Goal: Use online tool/utility: Utilize a website feature to perform a specific function

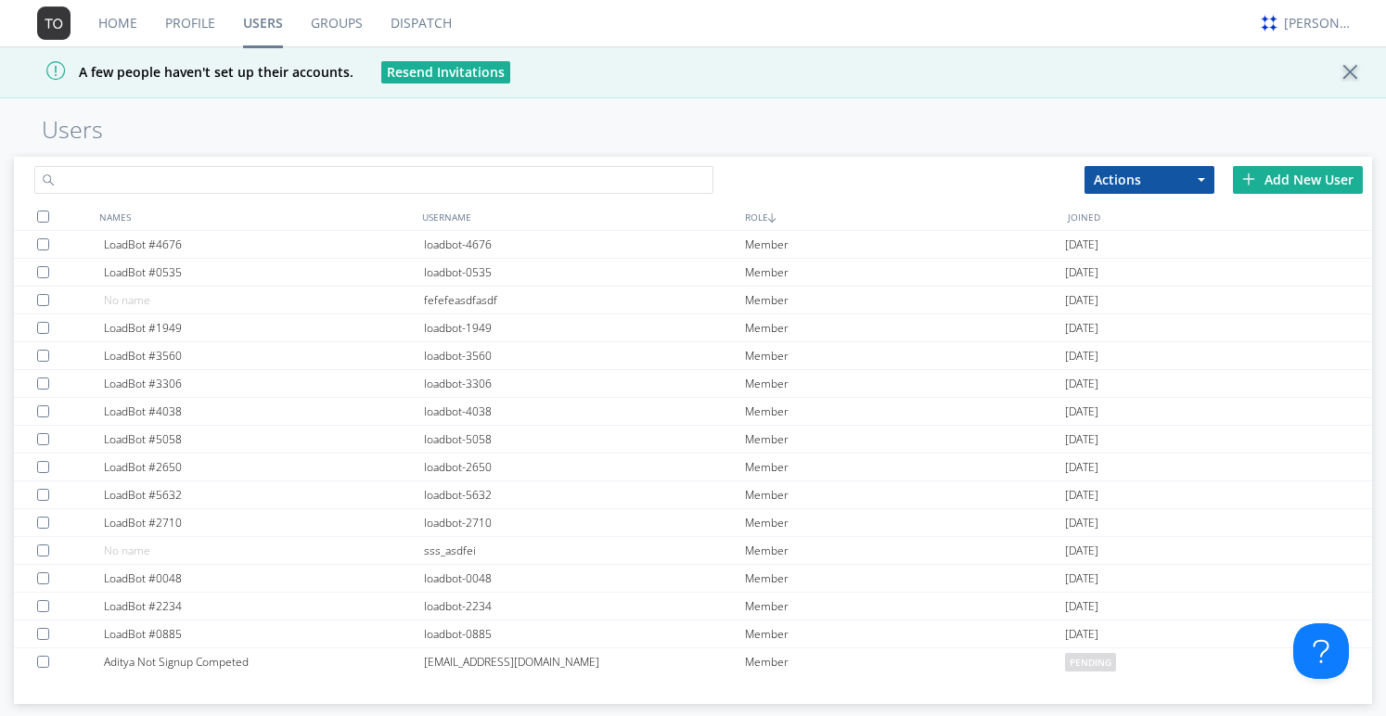
click at [213, 186] on input "text" at bounding box center [373, 180] width 679 height 28
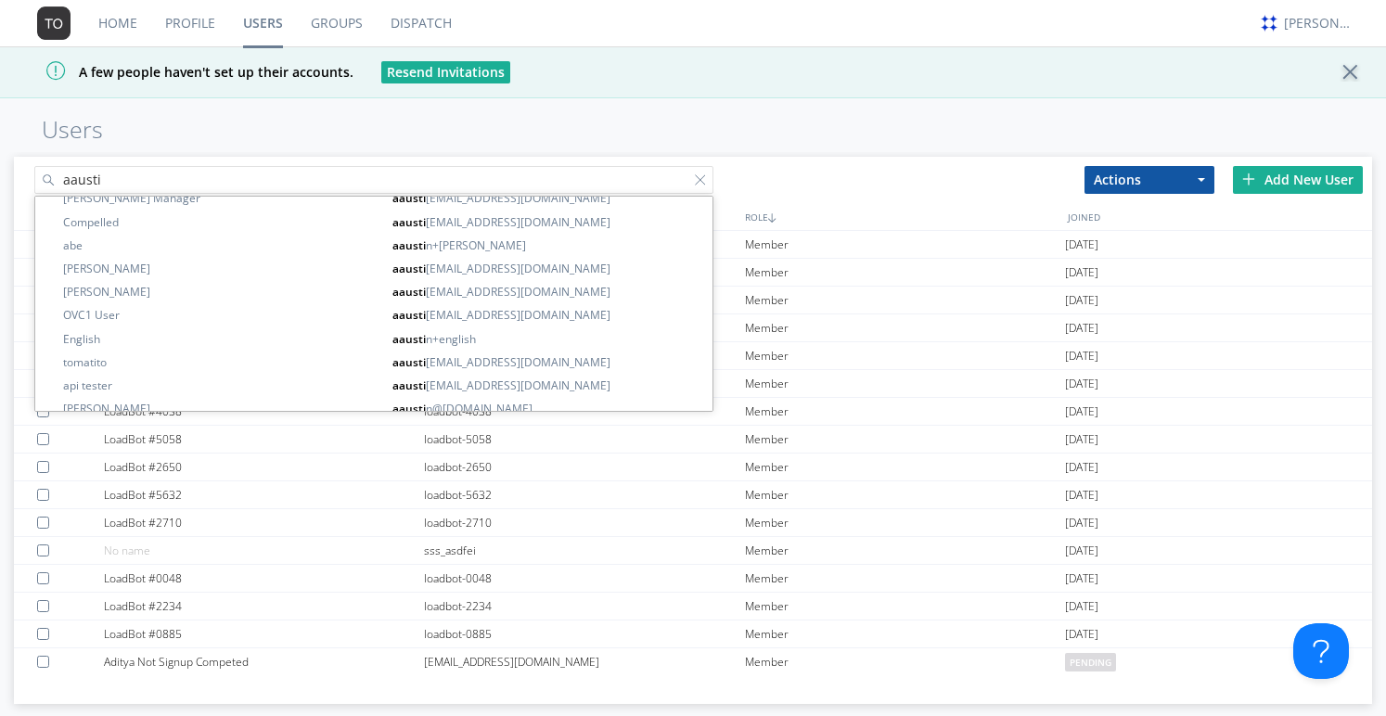
scroll to position [649, 0]
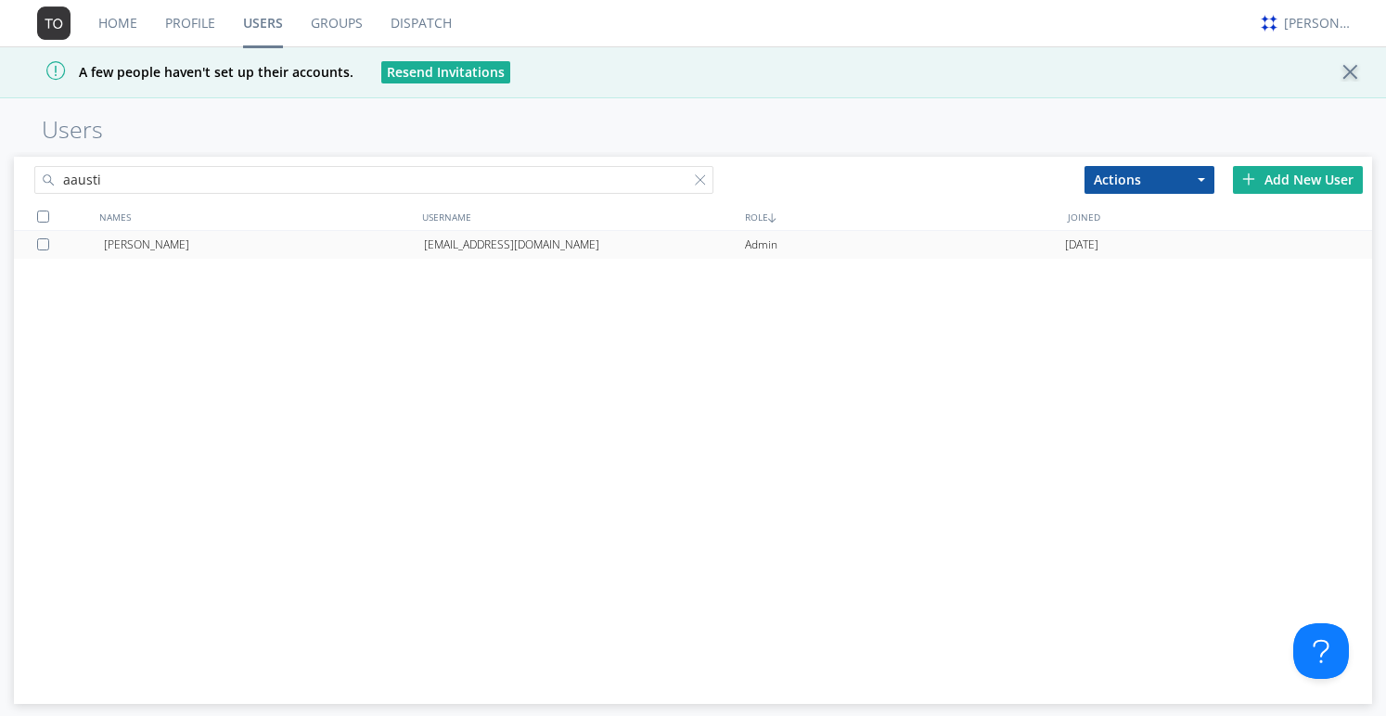
type input "aausti"
click at [454, 242] on div "[EMAIL_ADDRESS][DOMAIN_NAME]" at bounding box center [584, 245] width 320 height 28
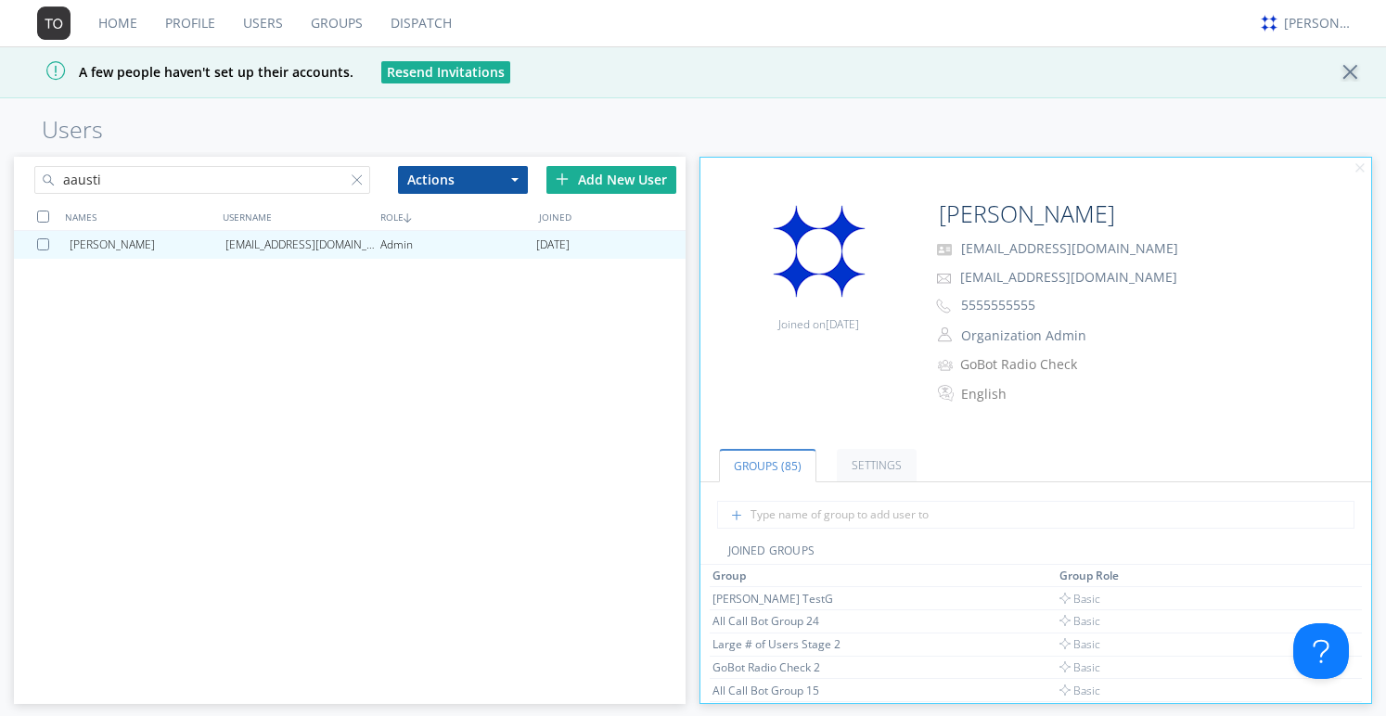
click at [415, 22] on link "Dispatch" at bounding box center [421, 23] width 89 height 46
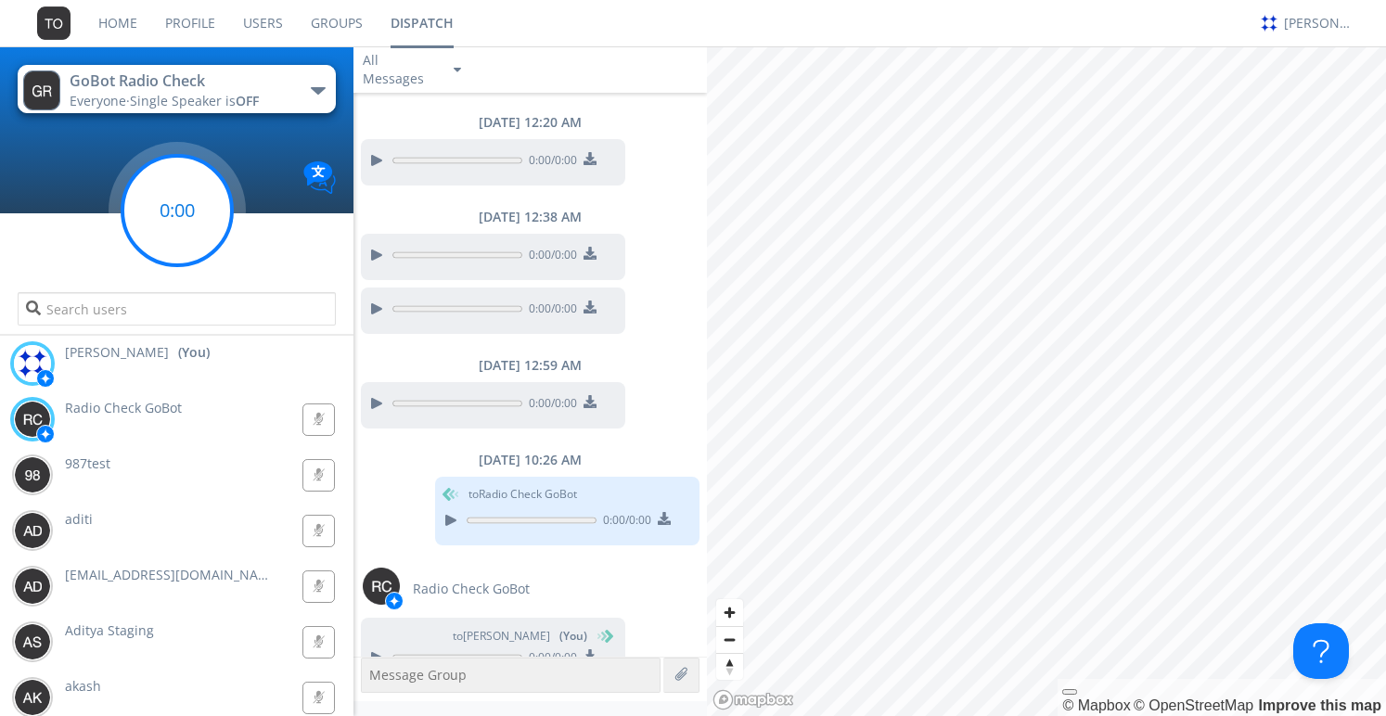
scroll to position [1577, 0]
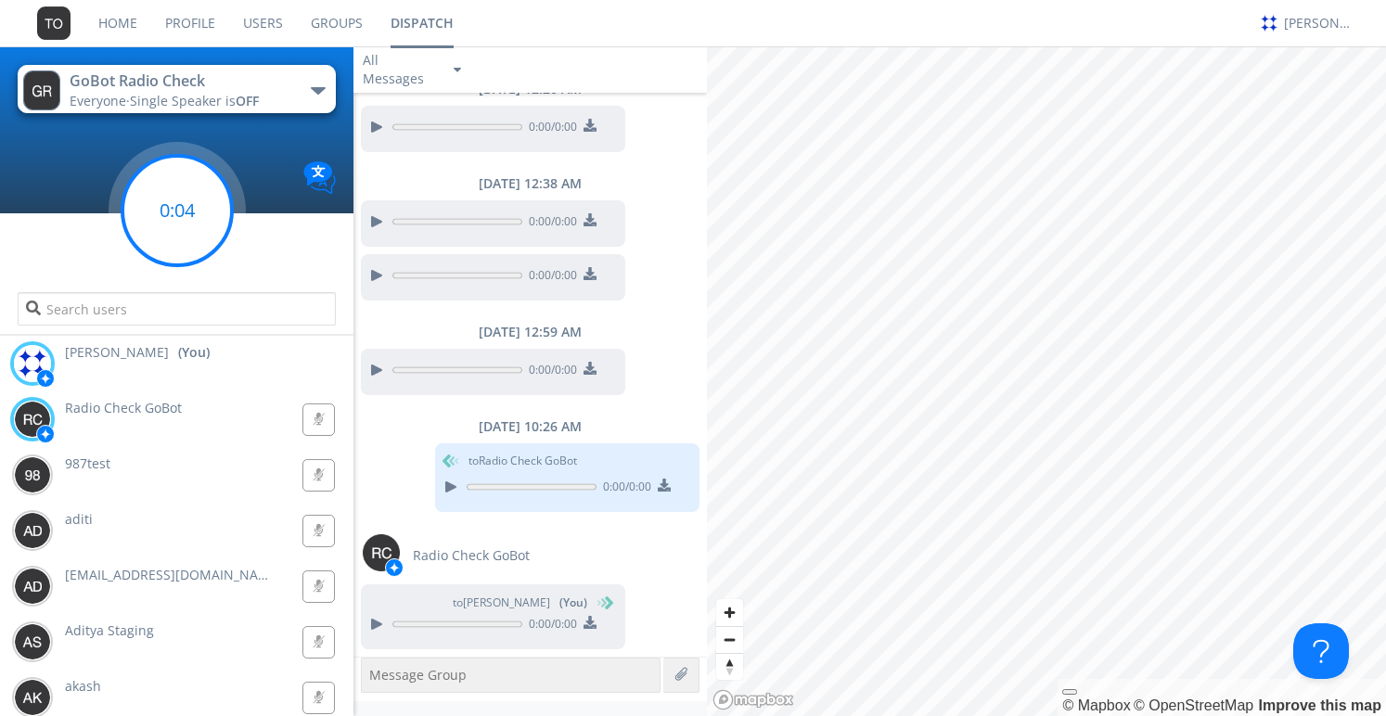
click at [186, 223] on circle at bounding box center [176, 210] width 109 height 109
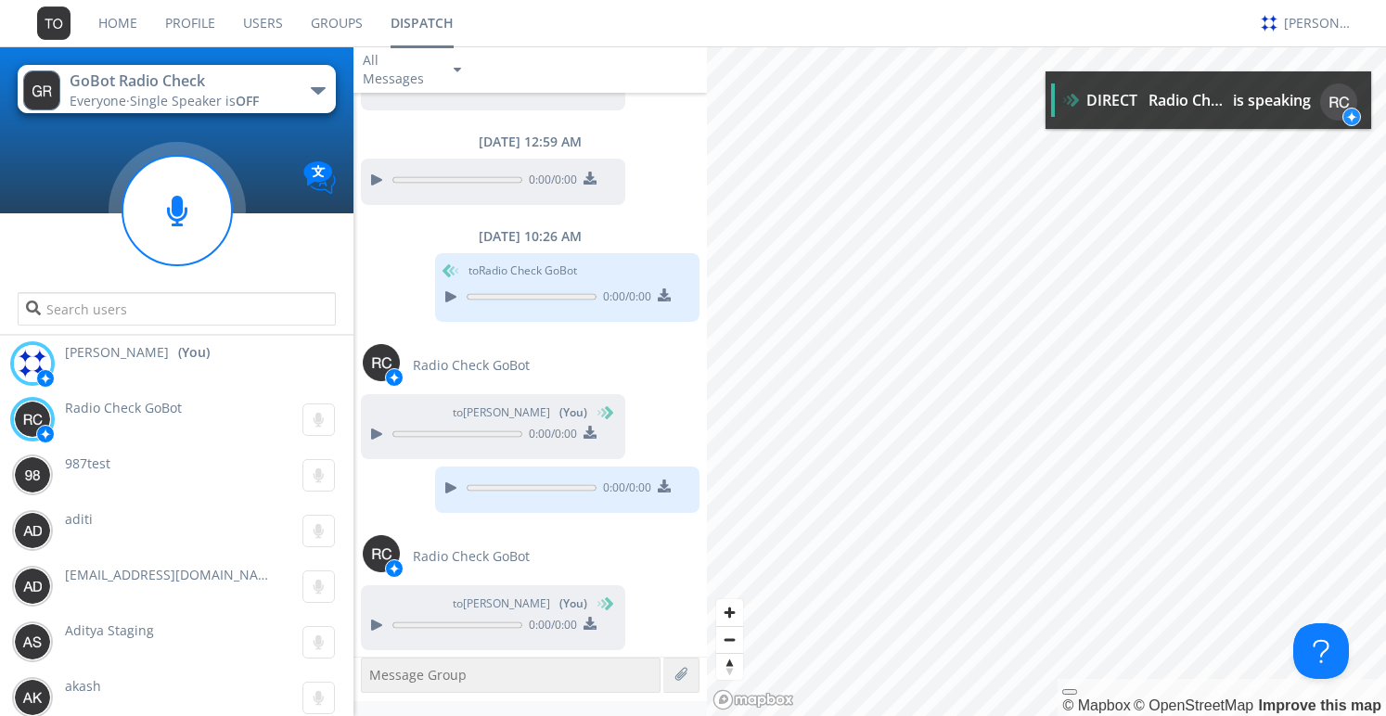
scroll to position [1768, 0]
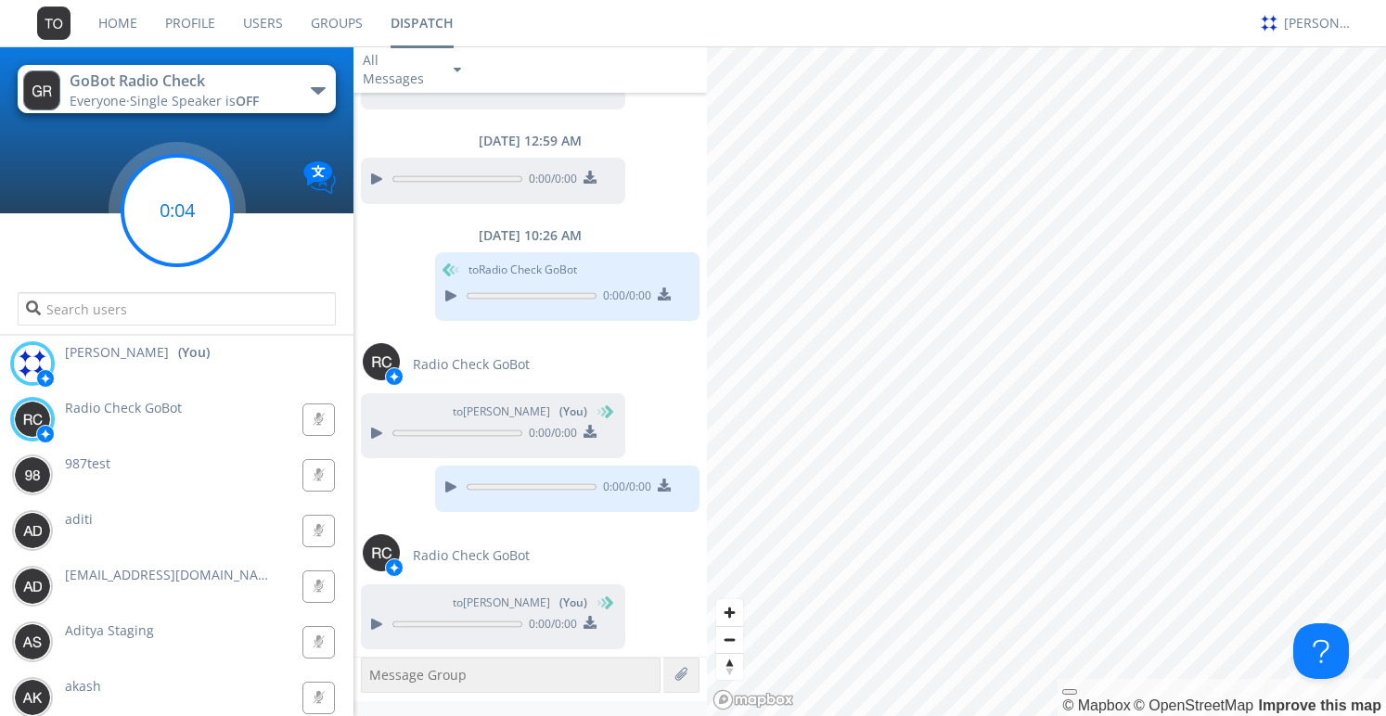
click at [187, 230] on circle at bounding box center [176, 210] width 109 height 109
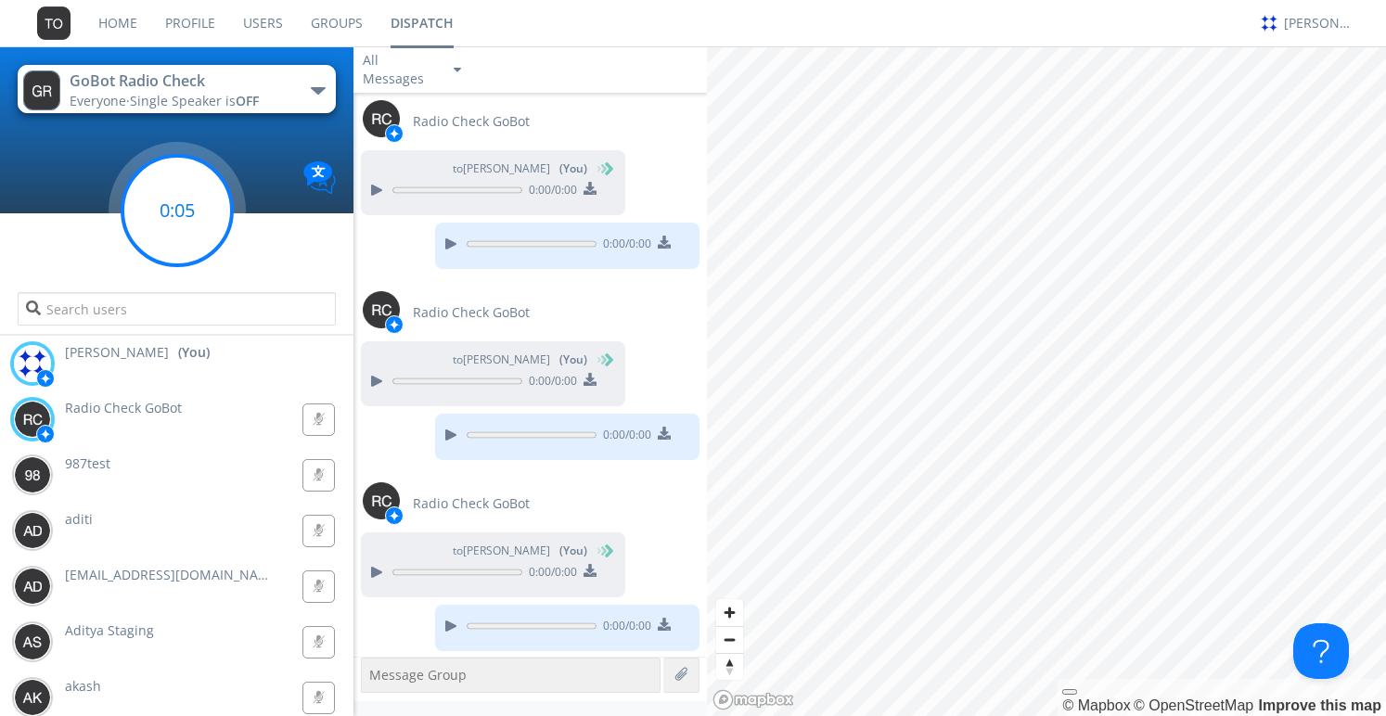
scroll to position [2012, 0]
click at [191, 208] on circle at bounding box center [176, 210] width 109 height 109
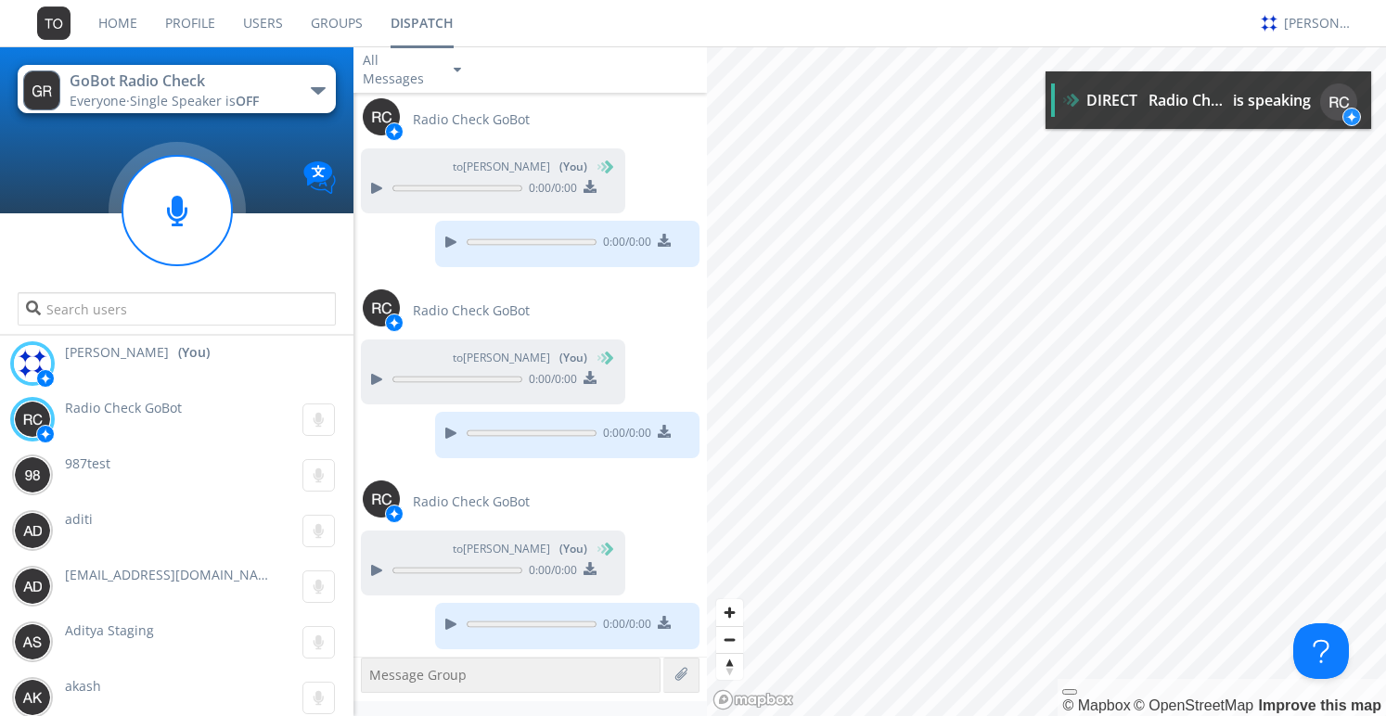
scroll to position [2150, 0]
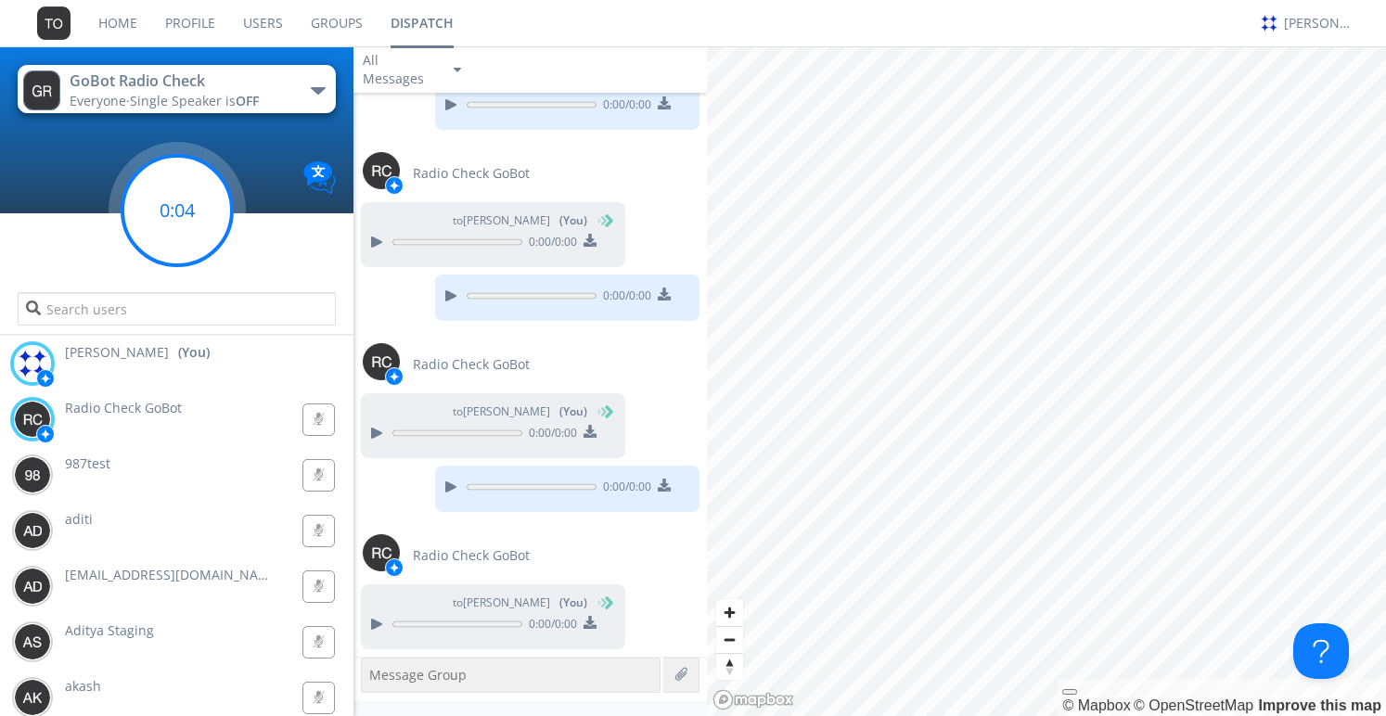
click at [156, 206] on circle at bounding box center [176, 210] width 109 height 109
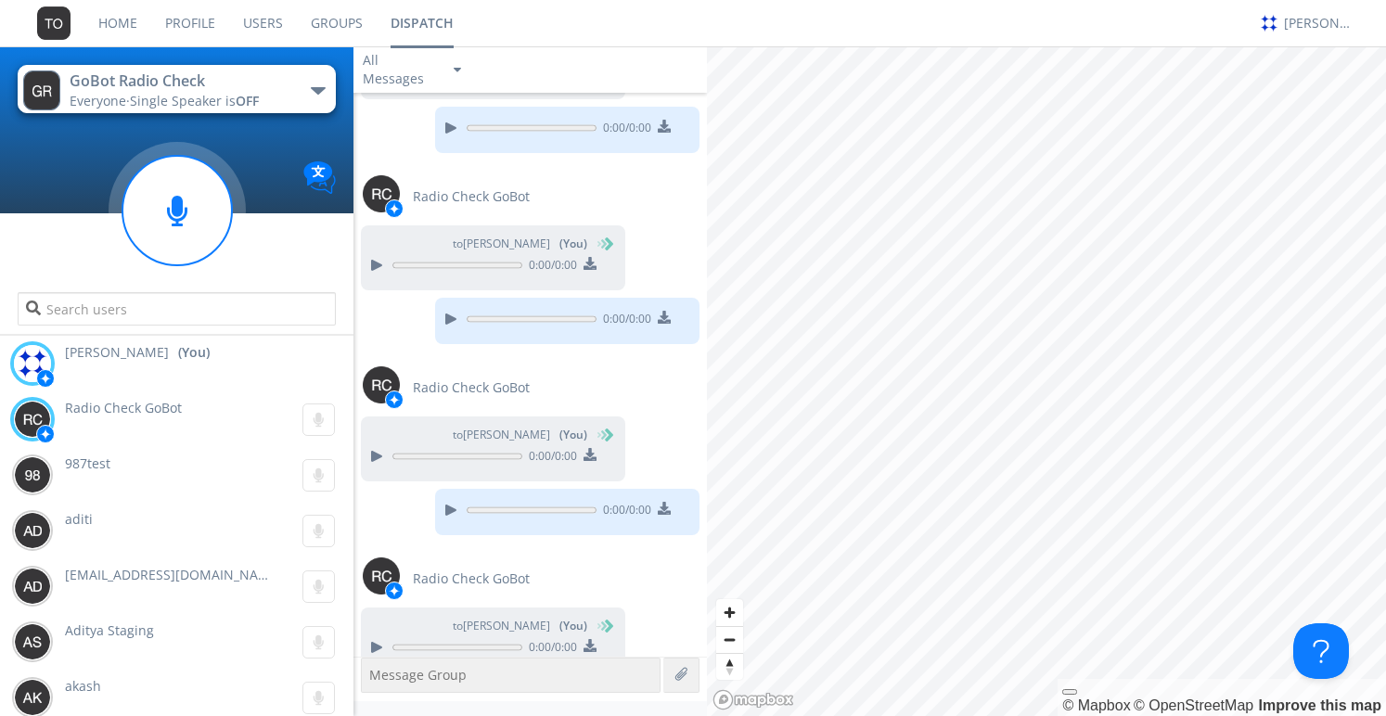
scroll to position [2341, 0]
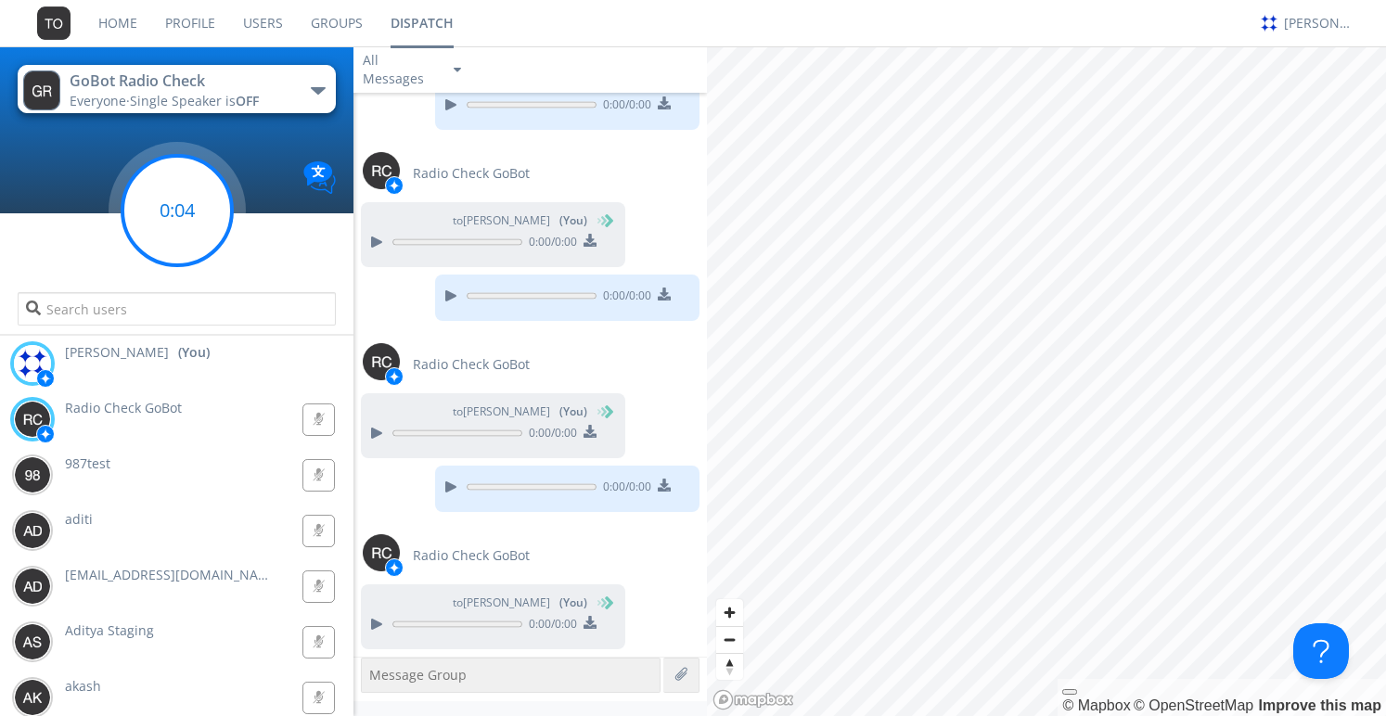
click at [181, 218] on g at bounding box center [176, 210] width 109 height 109
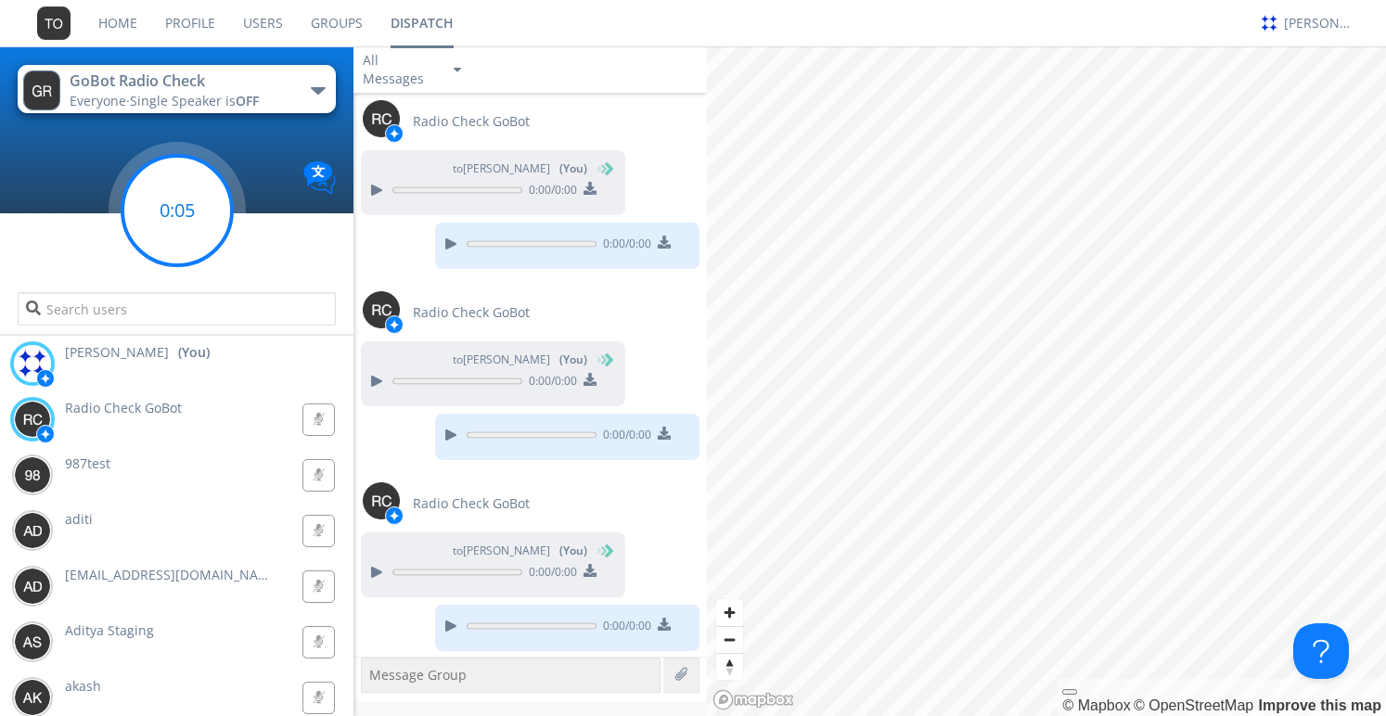
scroll to position [2586, 0]
click at [177, 204] on g at bounding box center [176, 210] width 109 height 109
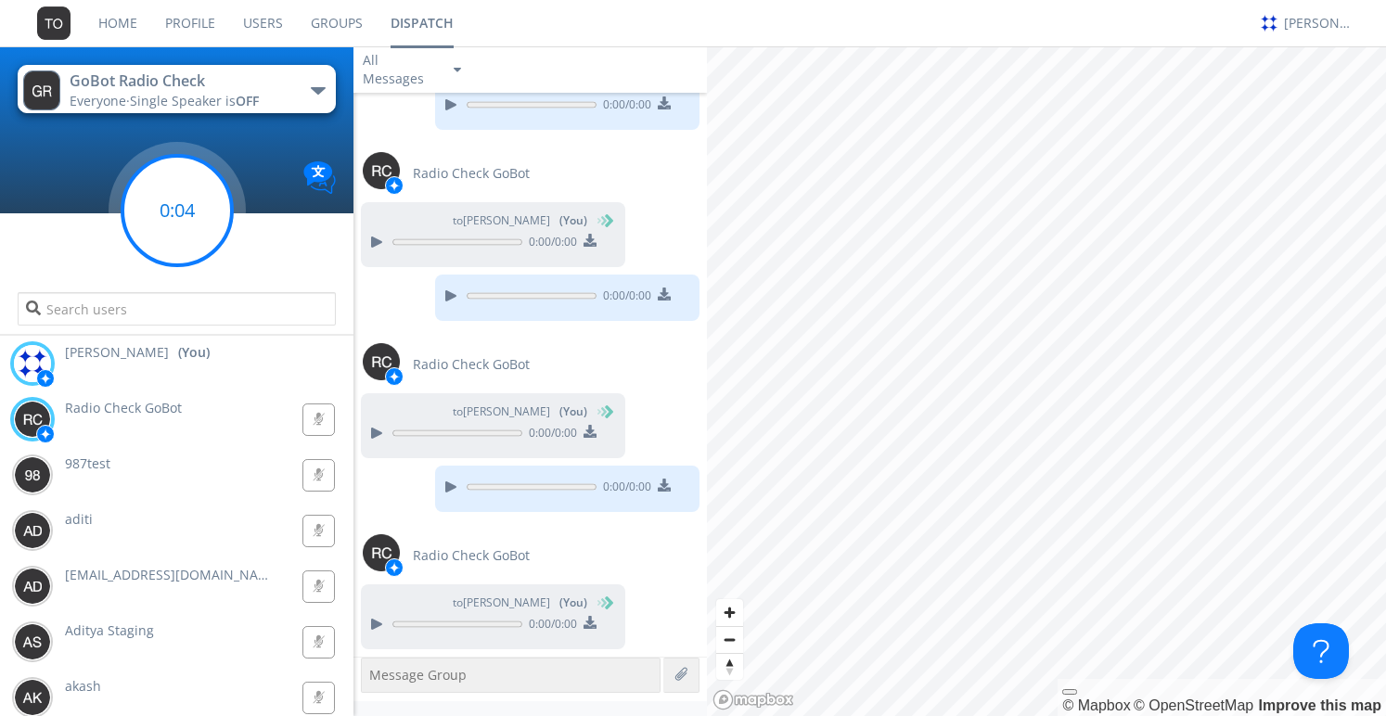
scroll to position [2777, 0]
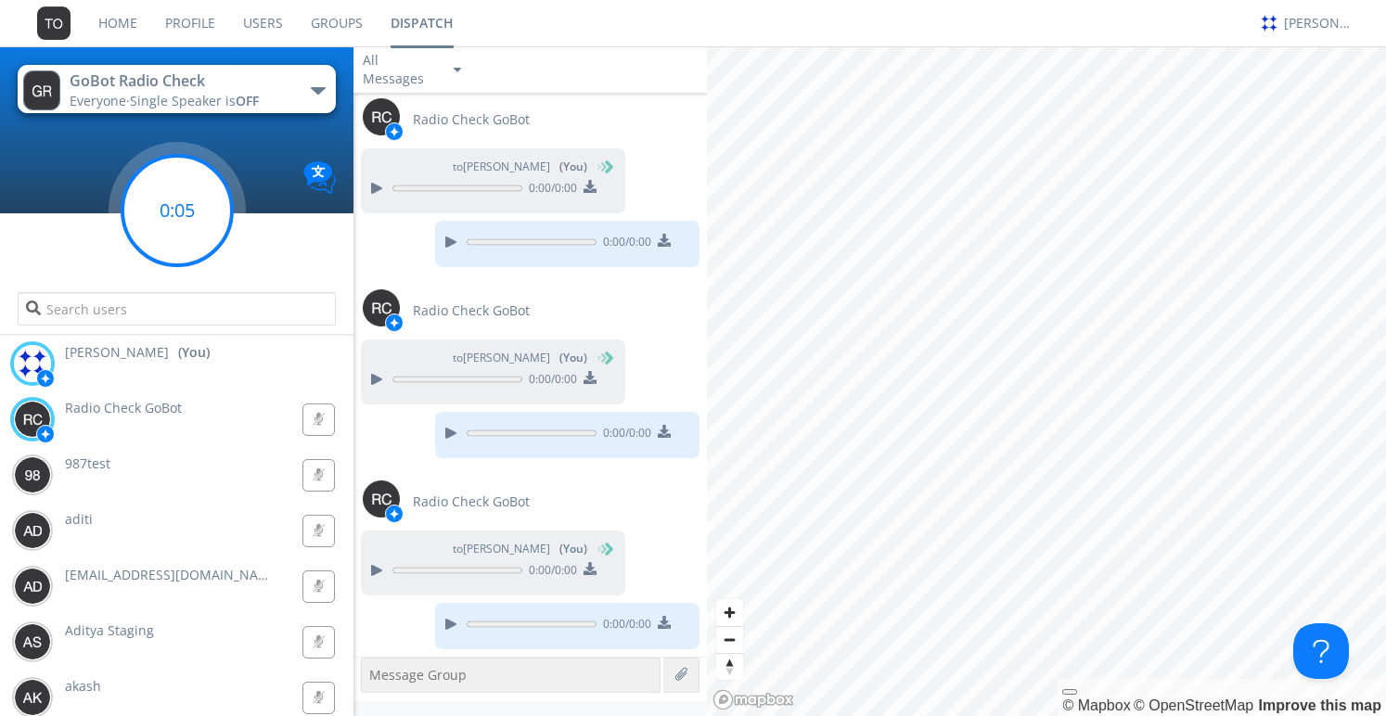
click at [163, 220] on circle at bounding box center [176, 210] width 109 height 109
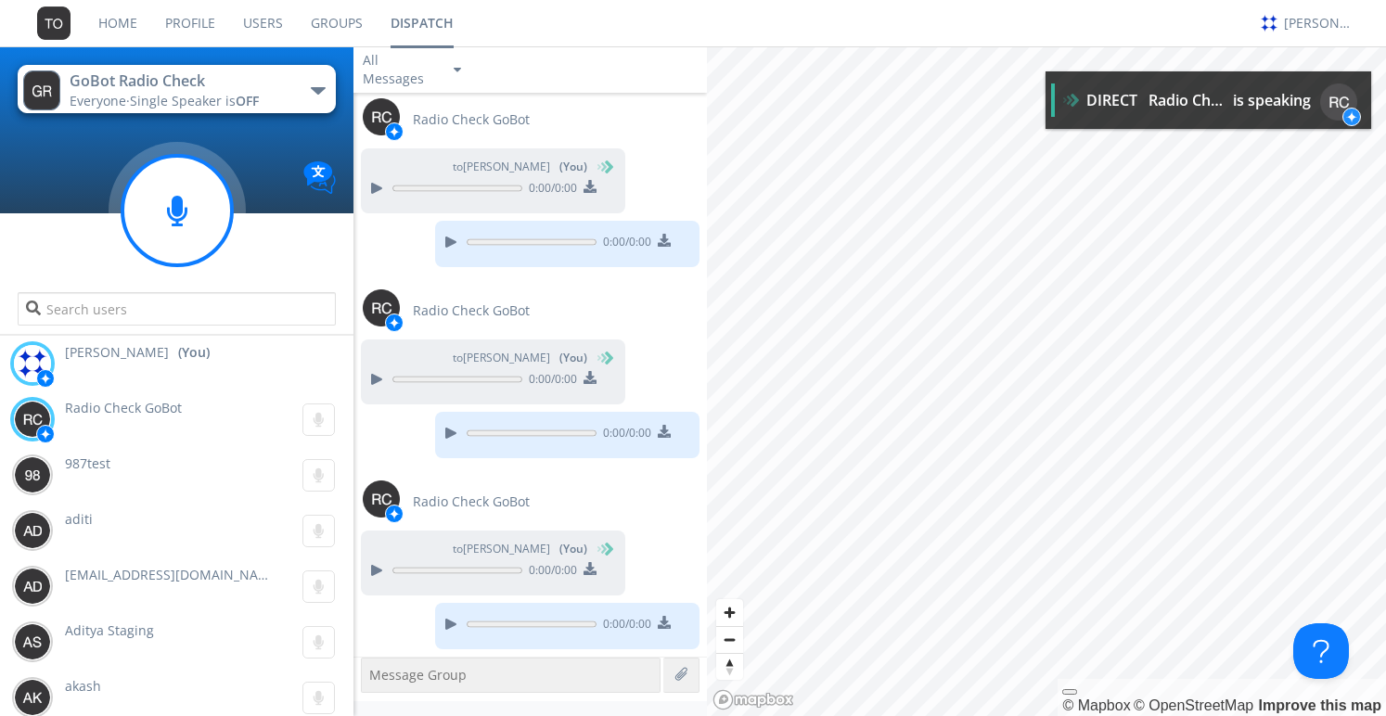
scroll to position [2914, 0]
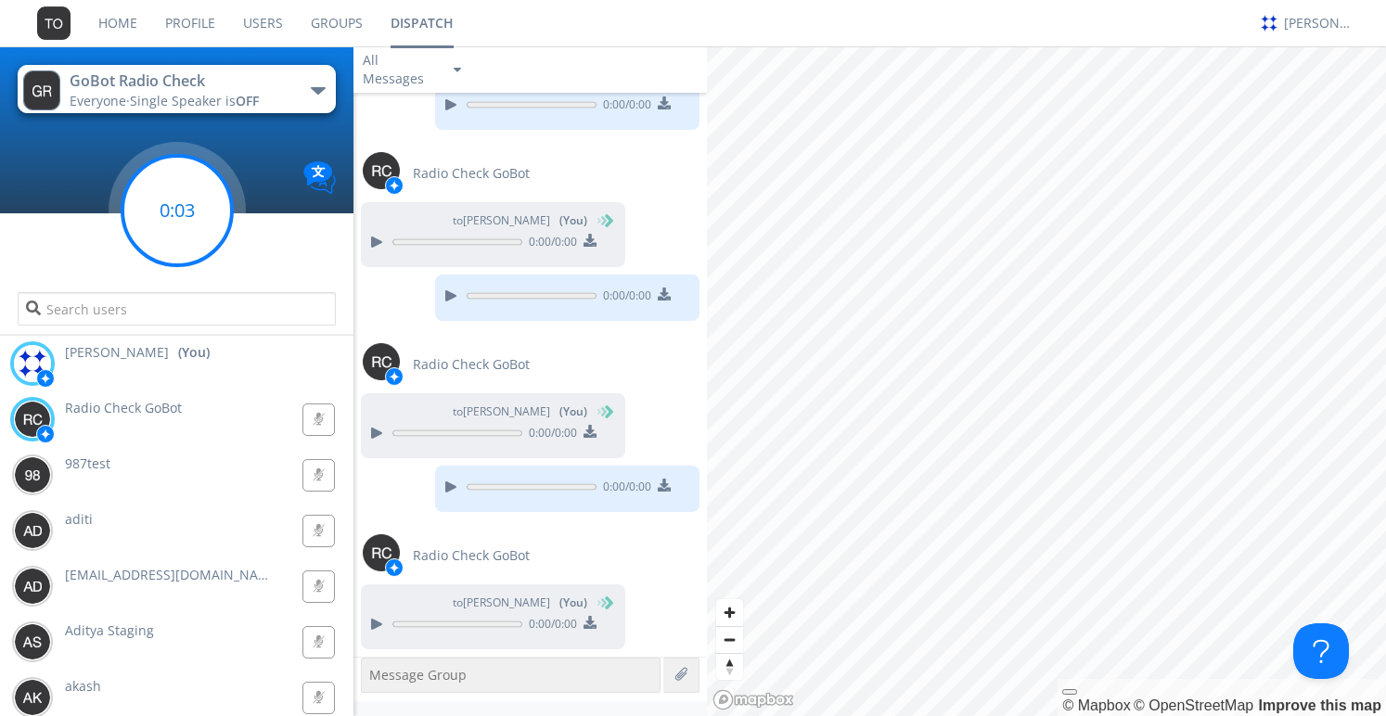
click at [177, 215] on g at bounding box center [176, 210] width 109 height 109
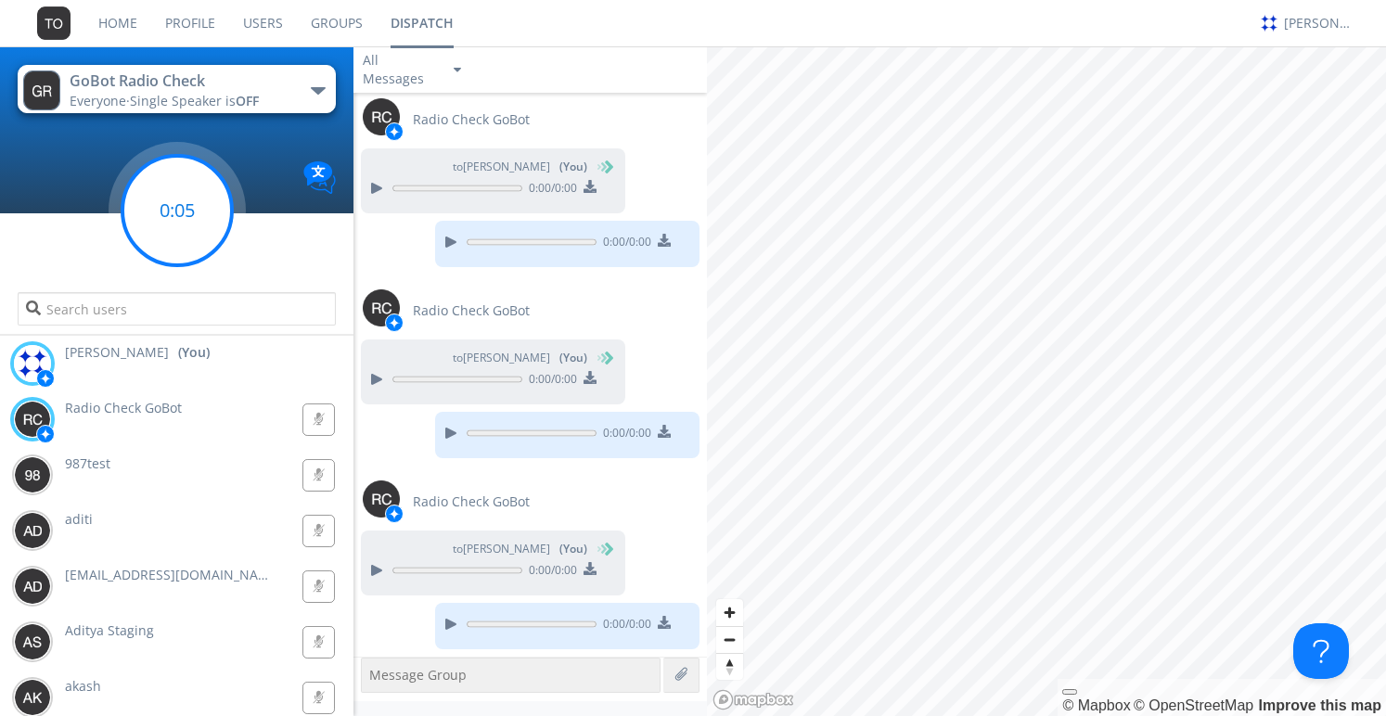
click at [163, 196] on circle at bounding box center [176, 210] width 109 height 109
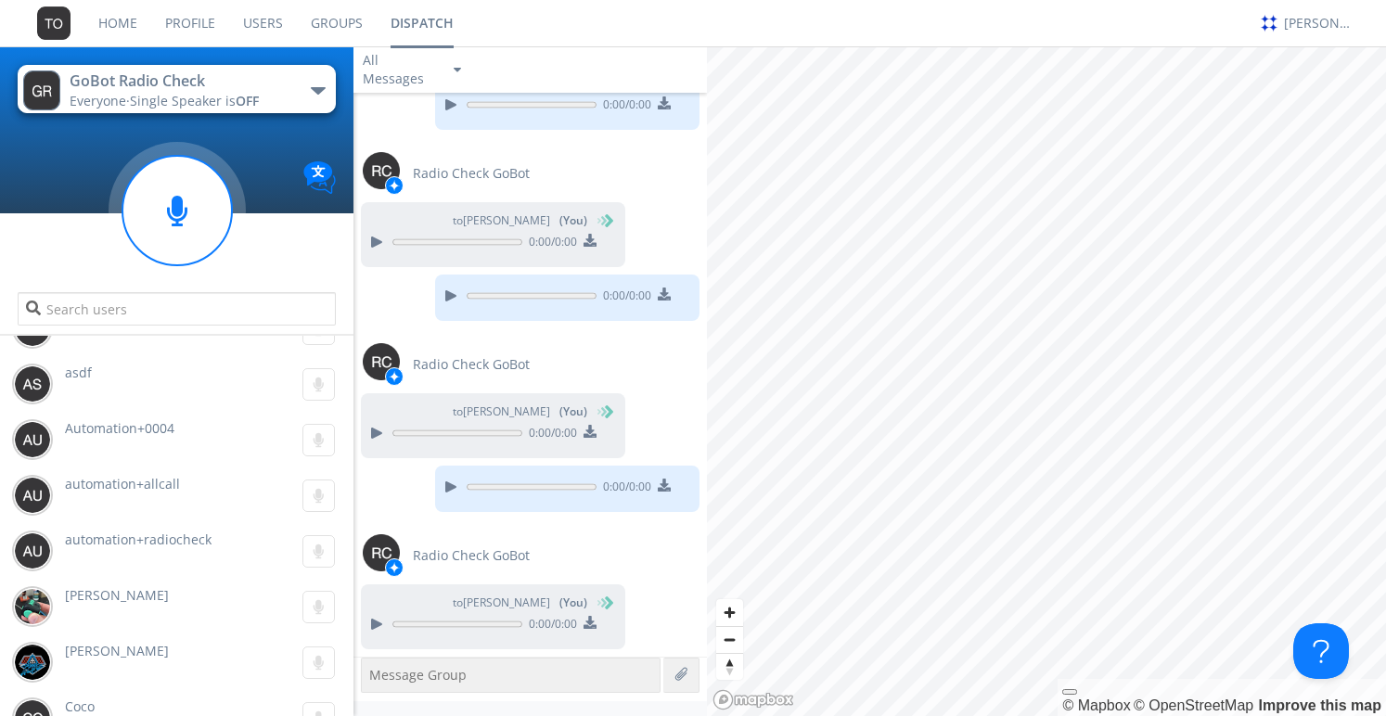
scroll to position [0, 0]
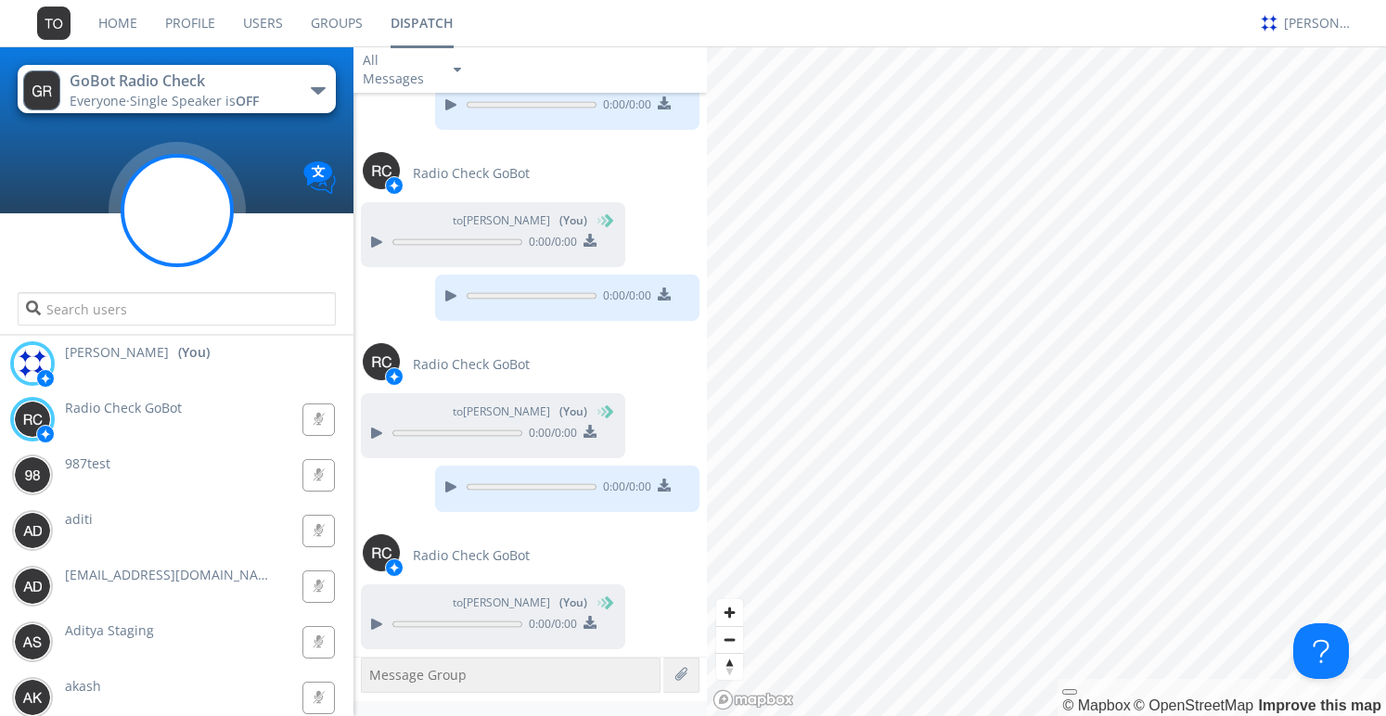
click at [197, 212] on circle at bounding box center [176, 210] width 109 height 109
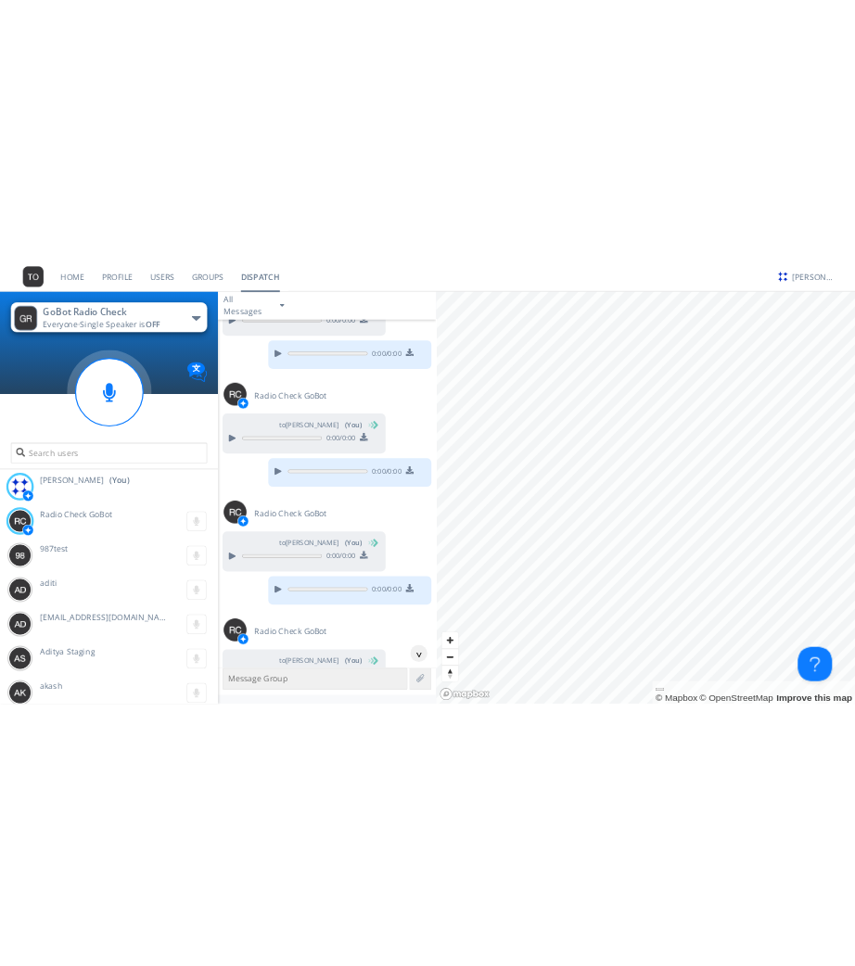
scroll to position [3296, 0]
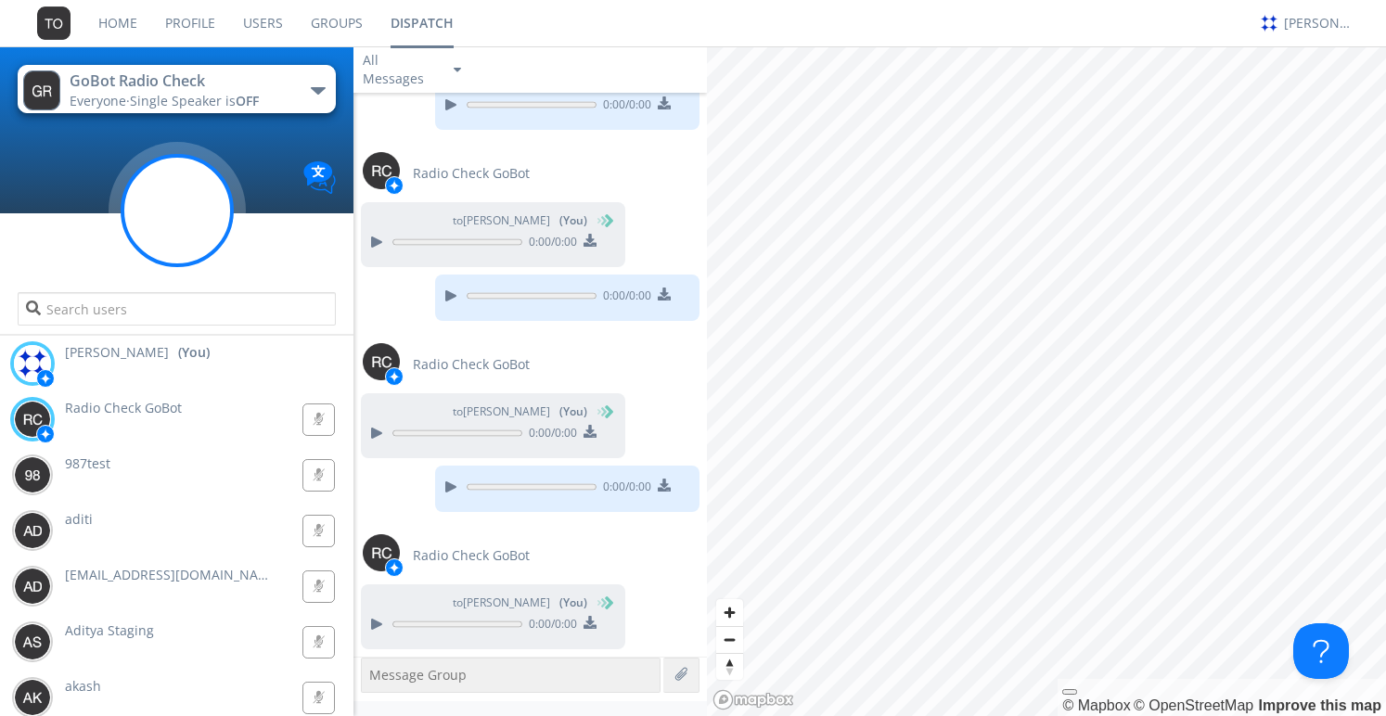
click at [193, 204] on circle at bounding box center [176, 210] width 109 height 109
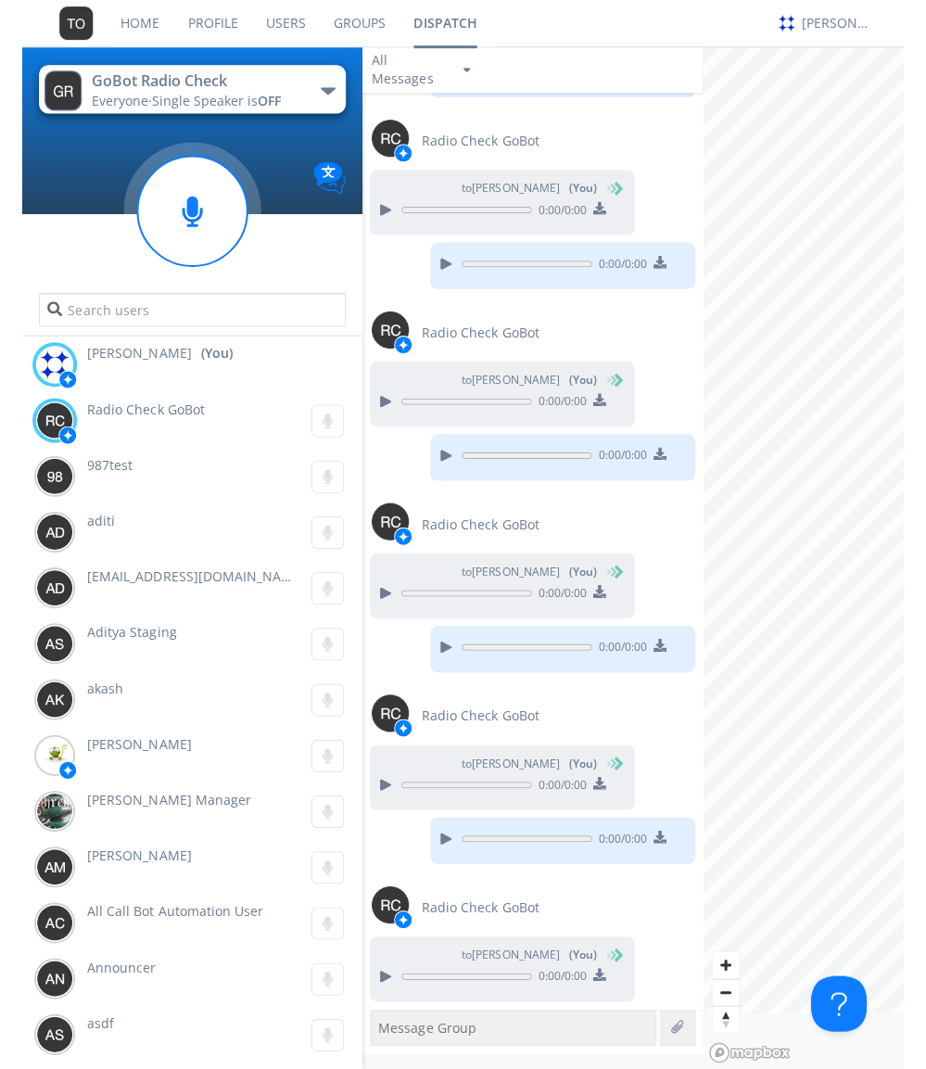
scroll to position [2943, 0]
